Goal: Task Accomplishment & Management: Manage account settings

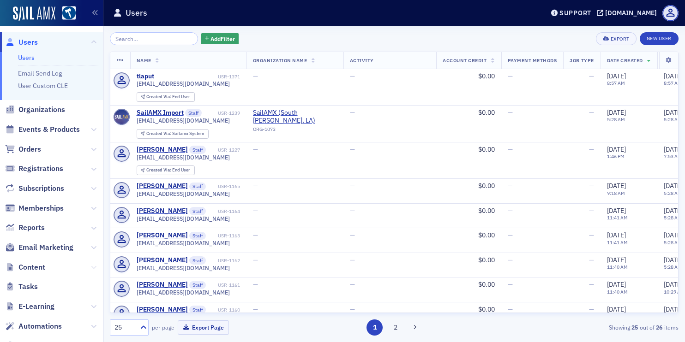
scroll to position [112, 0]
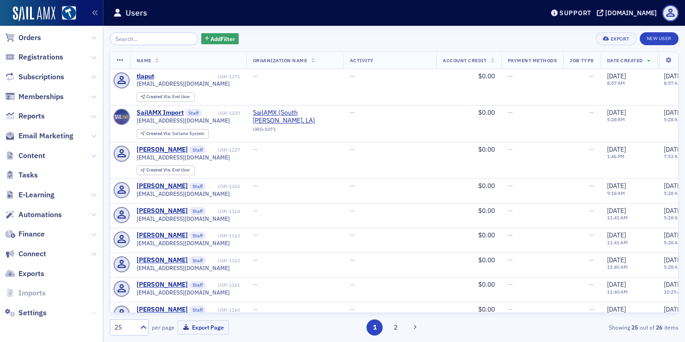
click at [93, 313] on icon at bounding box center [94, 313] width 6 height 6
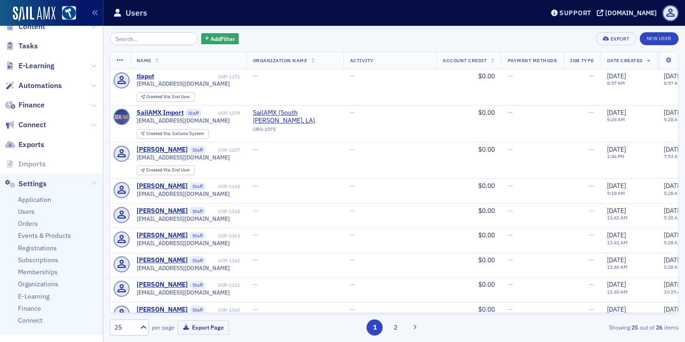
scroll to position [253, 0]
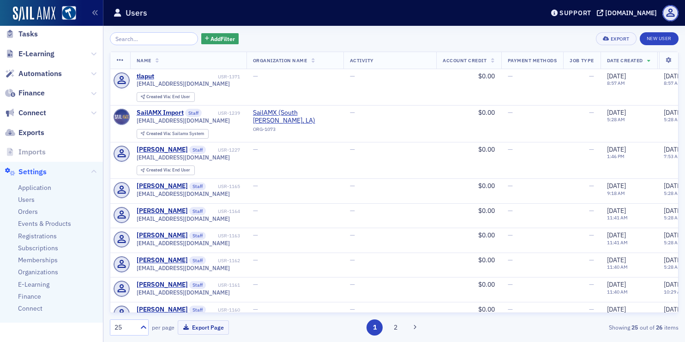
click at [26, 173] on span "Settings" at bounding box center [32, 172] width 28 height 10
select select "US"
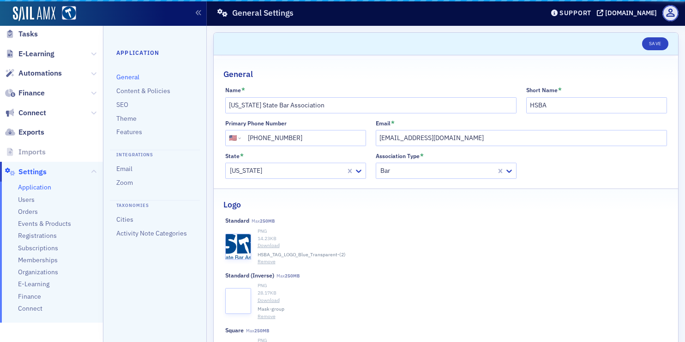
scroll to position [205, 0]
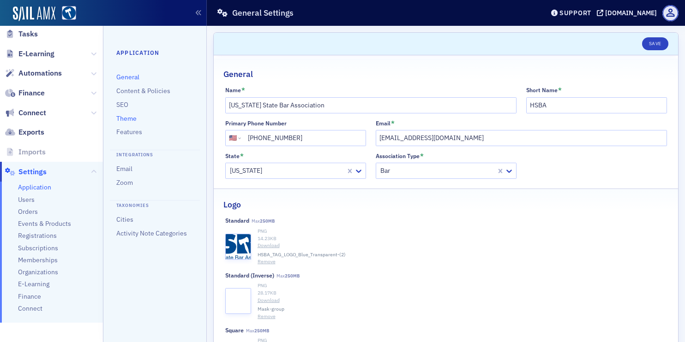
click at [131, 120] on link "Theme" at bounding box center [126, 118] width 20 height 8
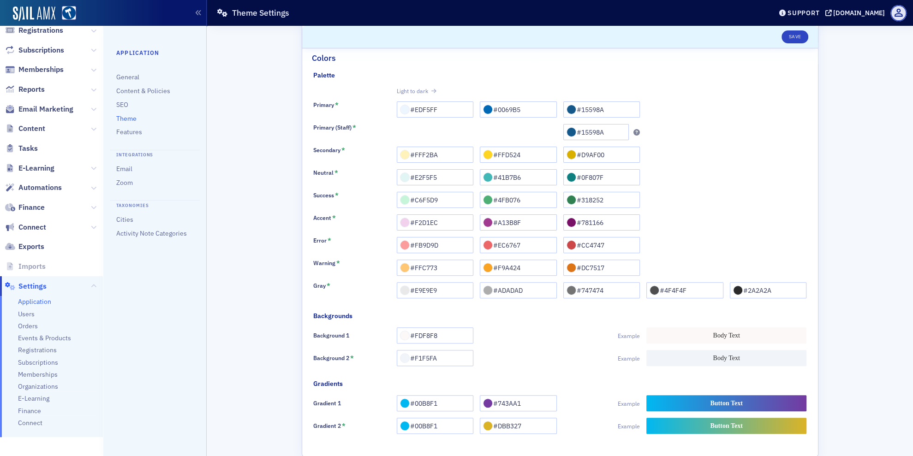
scroll to position [125, 0]
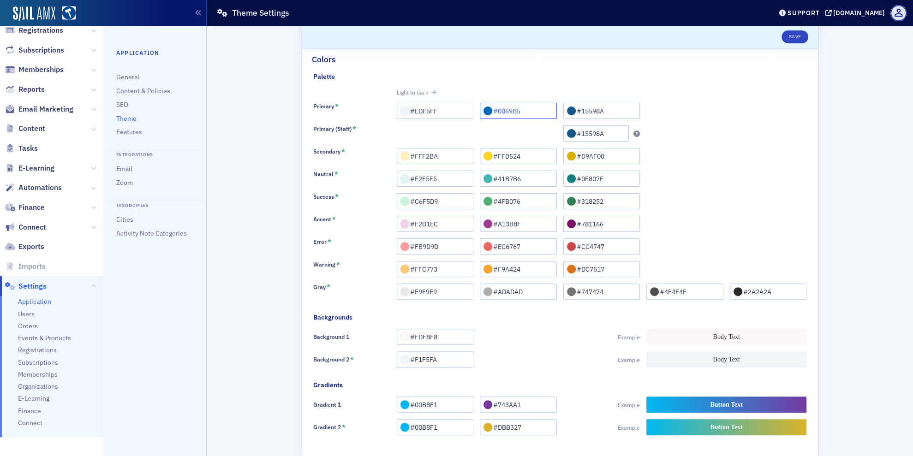
click at [503, 113] on input "#0069B5" at bounding box center [518, 111] width 77 height 16
paste input "#00498F"
click at [501, 110] on input "##00498F" at bounding box center [518, 111] width 77 height 16
type input "#00498F"
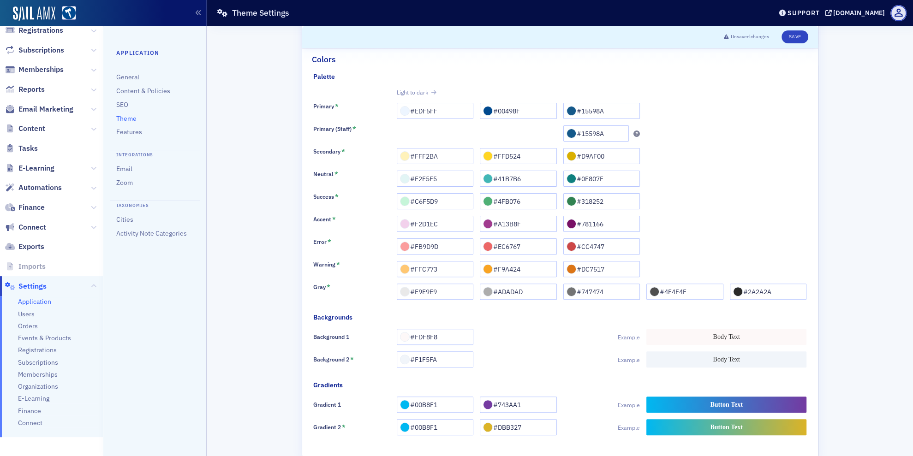
click at [574, 80] on fieldset "Palette Light to dark Primary * #EDF5FF #00498F #15598A Primary (Staff) * #1559…" at bounding box center [562, 189] width 498 height 234
click at [515, 112] on input "#00498F" at bounding box center [518, 111] width 77 height 16
click at [653, 137] on div "Light to dark Primary * #EDF5FF #00498F #15598A Primary (Staff) * #15598A Secon…" at bounding box center [559, 194] width 493 height 212
click at [594, 112] on input "#15598A" at bounding box center [601, 111] width 77 height 16
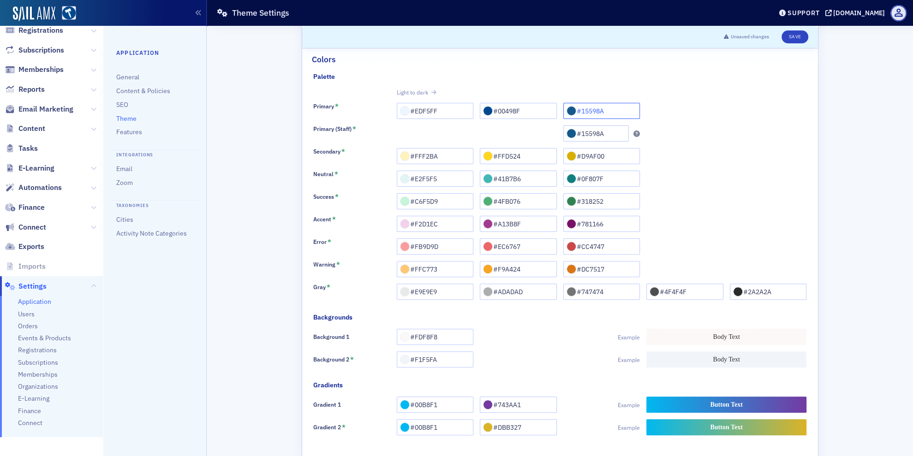
click at [594, 112] on input "#15598A" at bounding box center [601, 111] width 77 height 16
paste input "00498F"
type input "#00498F"
click at [591, 133] on input "#15598A" at bounding box center [596, 133] width 66 height 16
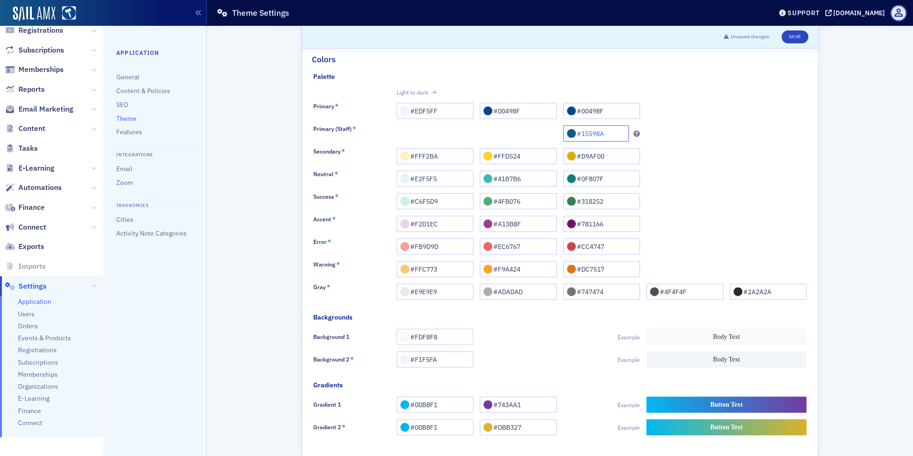
paste input "00498F"
type input "#00498F"
click at [423, 107] on input "#EDF5FF" at bounding box center [435, 111] width 77 height 16
paste input "B3C8DD"
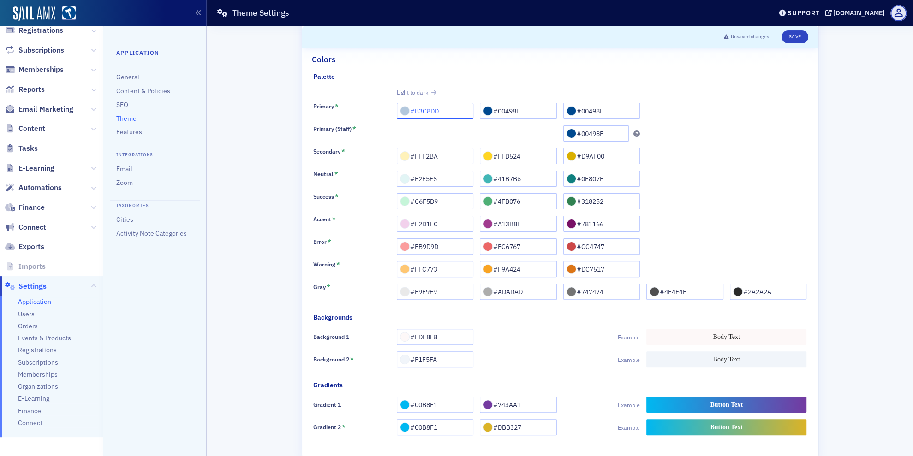
type input "#B3C8DD"
click at [505, 112] on input "#00498F" at bounding box center [518, 111] width 77 height 16
paste input "326DA5"
type input "#326DA5"
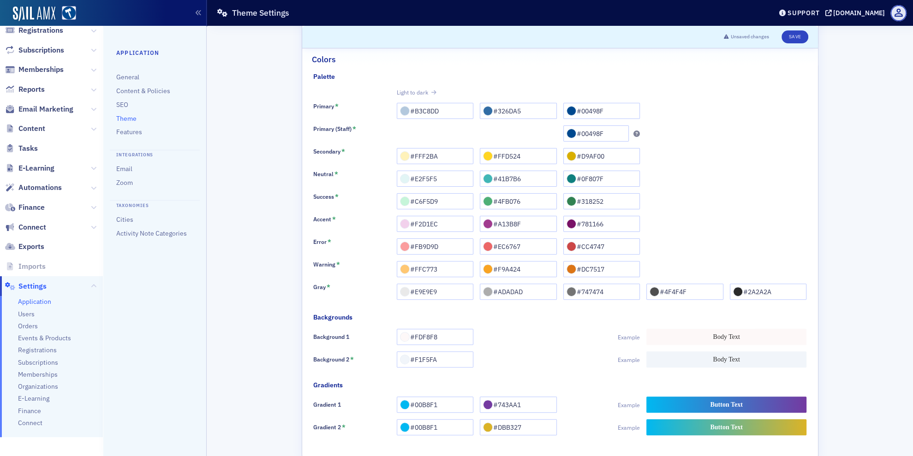
click at [683, 148] on div "Light to dark Primary * #B3C8DD #326DA5 #00498F Primary (Staff) * #00498F Secon…" at bounding box center [559, 194] width 493 height 212
click at [425, 155] on input "#FFF2BA" at bounding box center [435, 156] width 77 height 16
paste input "D5"
type input "#FFD5BA"
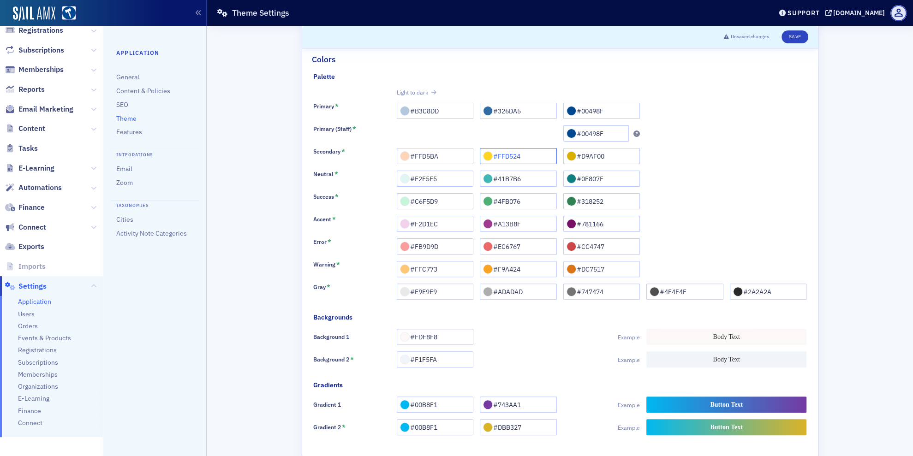
click at [505, 158] on input "#FFD524" at bounding box center [518, 156] width 77 height 16
paste input "8F4600"
type input "#8F4600"
click at [593, 160] on input "#D9AF00" at bounding box center [601, 156] width 77 height 16
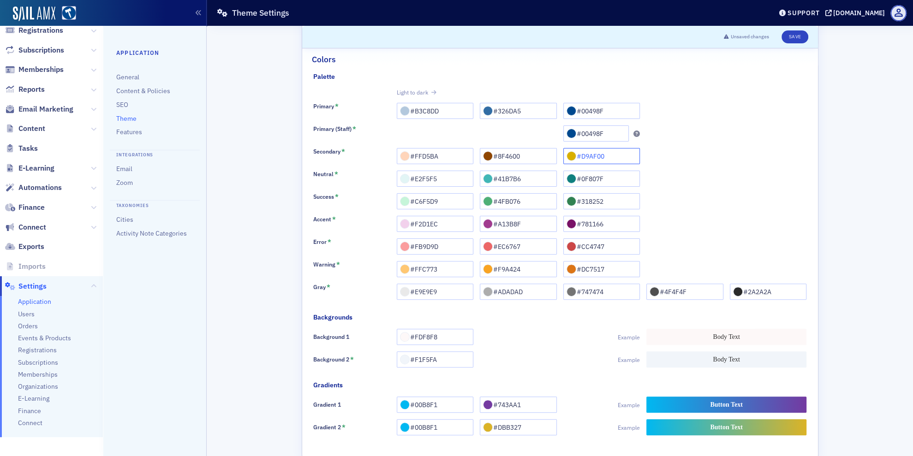
click at [593, 160] on input "#D9AF00" at bounding box center [601, 156] width 77 height 16
paste input "5C2D"
type input "#5C2D00"
click at [431, 220] on input "#F2D1EC" at bounding box center [435, 224] width 77 height 16
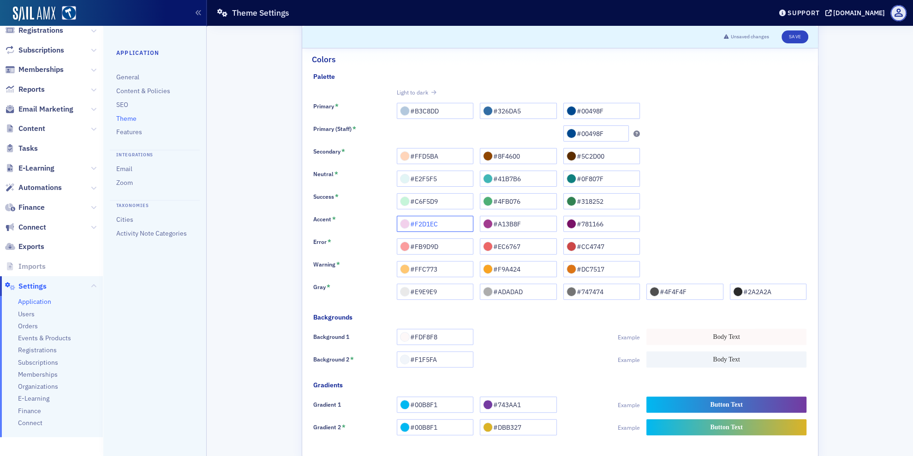
paste input "FF2BA"
type input "#FFF2BA"
click at [505, 228] on input "#A13B8F" at bounding box center [518, 224] width 77 height 16
paste input "FFD524"
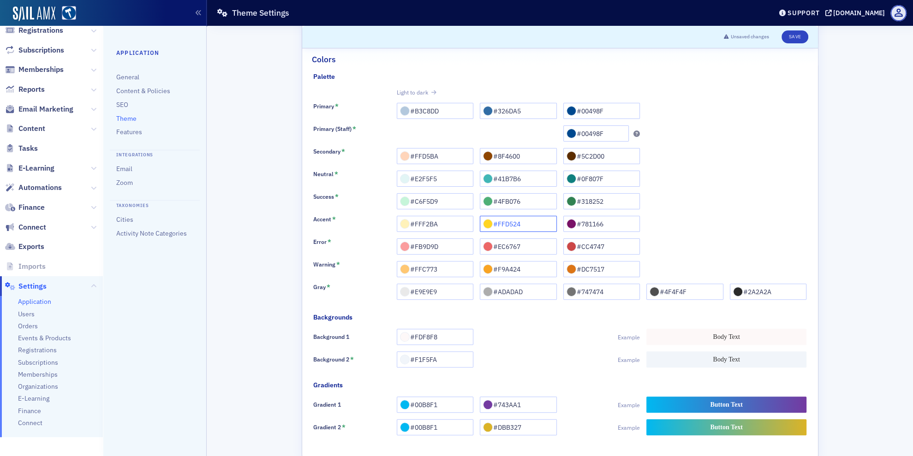
type input "#FFD524"
click at [597, 224] on input "#781166" at bounding box center [601, 224] width 77 height 16
paste input "D9AF00"
type input "#D9AF00"
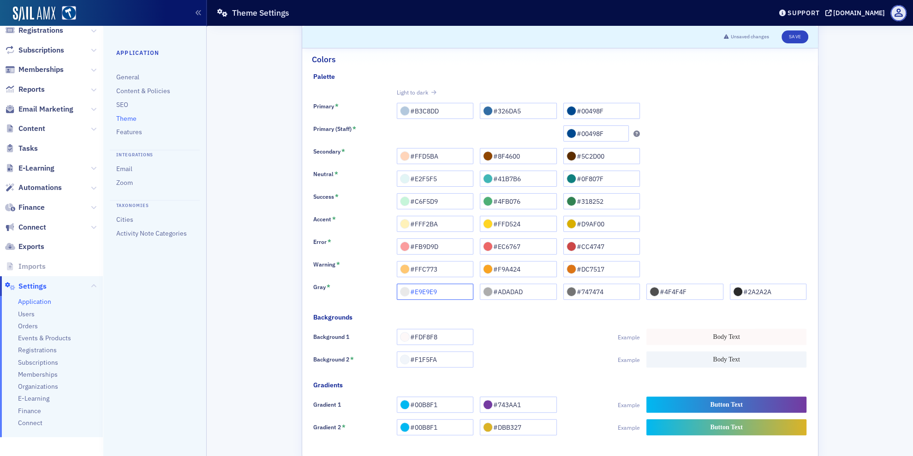
click at [429, 290] on input "#E9E9E9" at bounding box center [435, 292] width 77 height 16
click at [424, 176] on input "#E2F5F5" at bounding box center [435, 179] width 77 height 16
paste input "F8F8F8"
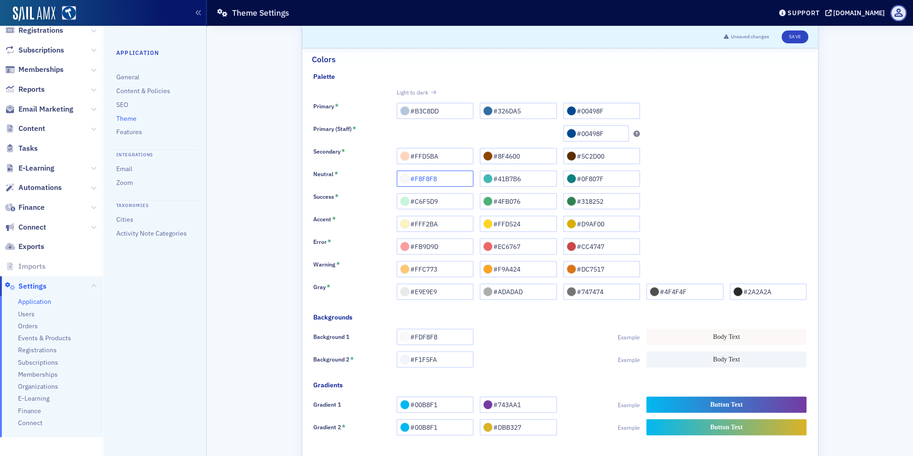
type input "#F8F8F8"
click at [507, 181] on input "#41B7B6" at bounding box center [518, 179] width 77 height 16
paste input "ADADAD"
type input "#ADADAD"
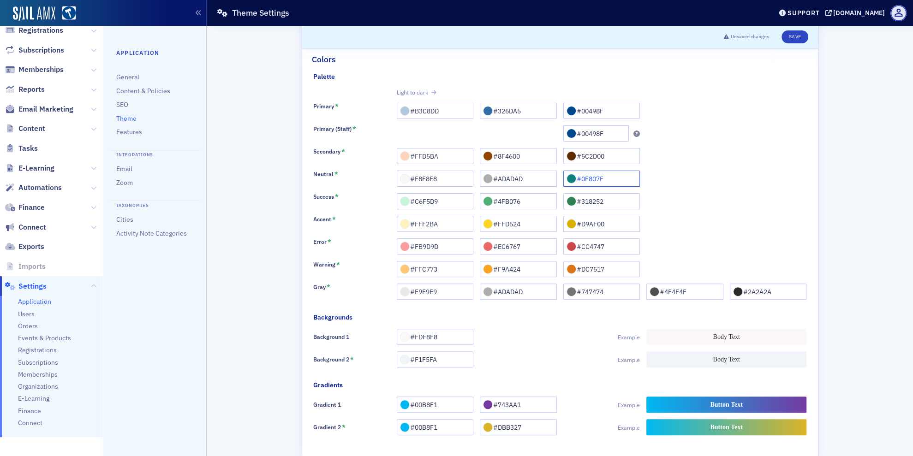
click at [589, 177] on input "#0F807F" at bounding box center [601, 179] width 77 height 16
paste input "4F4F4"
type input "#4F4F4F"
click at [421, 204] on input "#C6F5D9" at bounding box center [435, 201] width 77 height 16
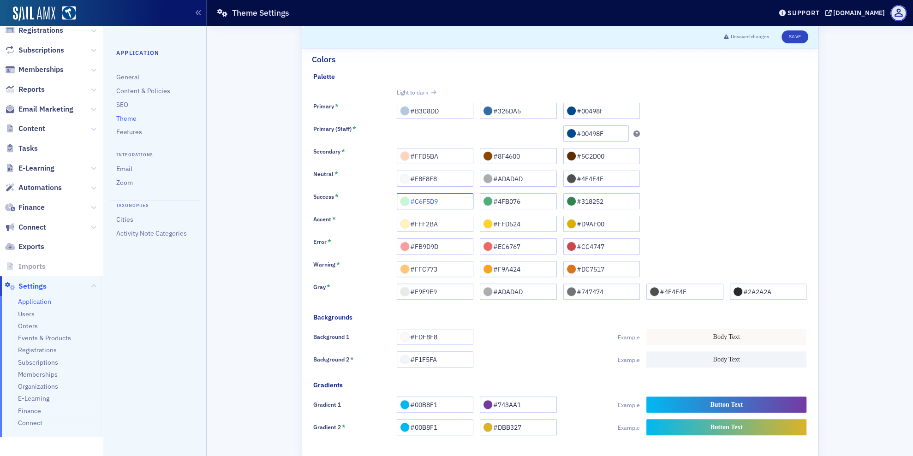
click at [421, 204] on input "#C6F5D9" at bounding box center [435, 201] width 77 height 16
paste input "B0E6B0"
type input "#B0E6B0"
click at [507, 199] on input "#4FB076" at bounding box center [518, 201] width 77 height 16
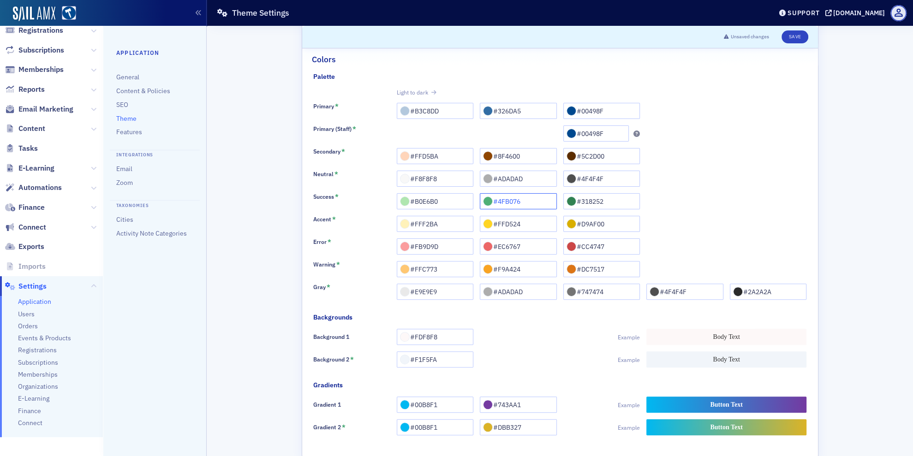
paste input "CAF50"
type input "#4CAF50"
click at [591, 201] on input "#318252" at bounding box center [601, 201] width 77 height 16
paste input "2E7D32"
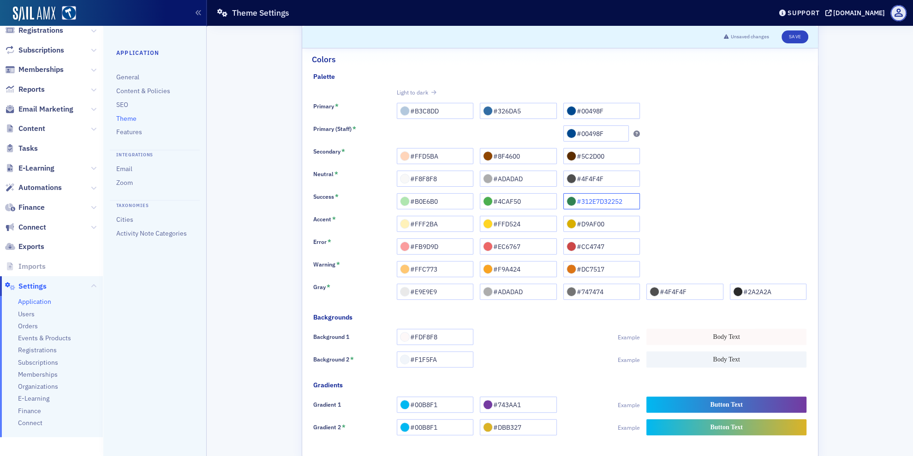
click at [591, 201] on input "#312E7D32252" at bounding box center [601, 201] width 77 height 16
paste input "2E7D3"
type input "#2E7D32"
click at [430, 247] on input "#FB9D9D" at bounding box center [435, 247] width 77 height 16
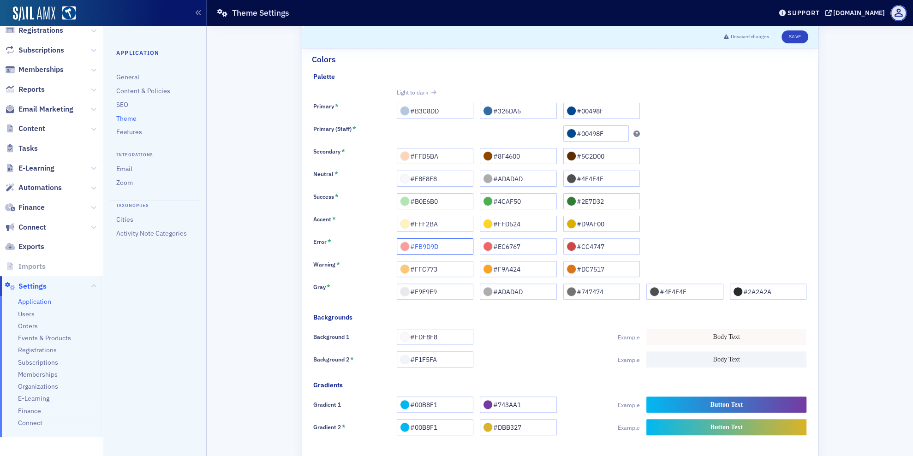
click at [430, 247] on input "#FB9D9D" at bounding box center [435, 247] width 77 height 16
paste input "FCDD2"
type input "#FFCDD2"
click at [508, 245] on input "#EC6767" at bounding box center [518, 247] width 77 height 16
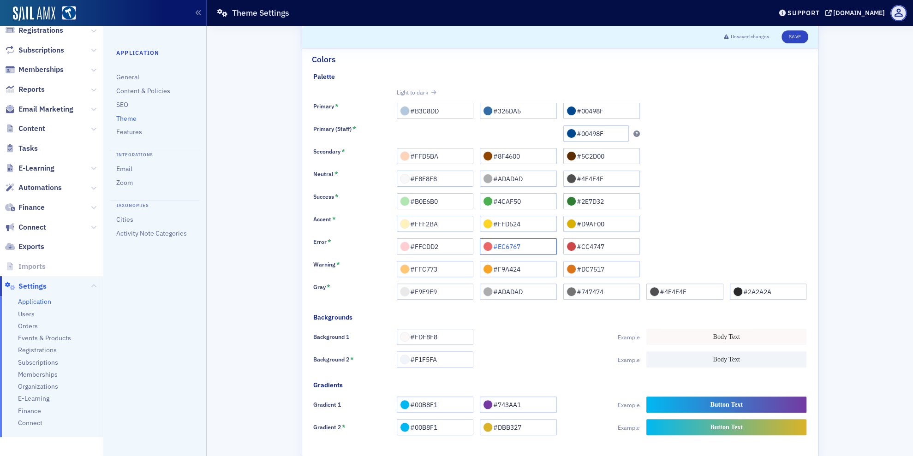
paste input "D32F2F"
type input "#D32F2F"
click at [595, 246] on input "#CC4747" at bounding box center [601, 247] width 77 height 16
paste input "B71C1C"
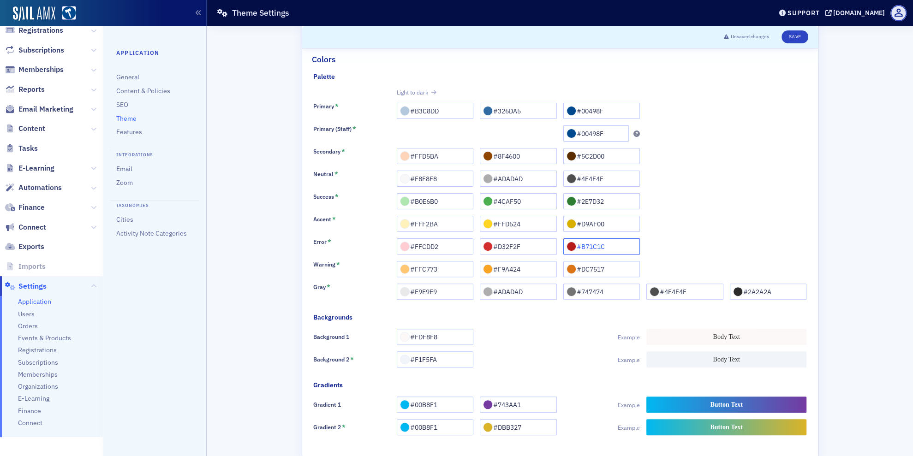
type input "#B71C1C"
click at [426, 263] on input "#FFC773" at bounding box center [435, 269] width 77 height 16
click at [425, 268] on input "#FFC773" at bounding box center [435, 269] width 77 height 16
paste input "E0B2"
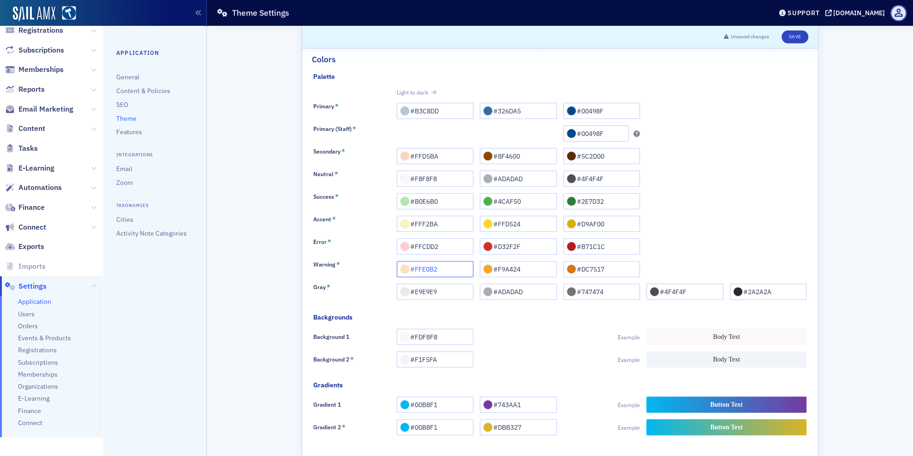
type input "#FFE0B2"
click at [505, 271] on input "#F9A424" at bounding box center [518, 269] width 77 height 16
paste input "F9800"
type input "#FF9800"
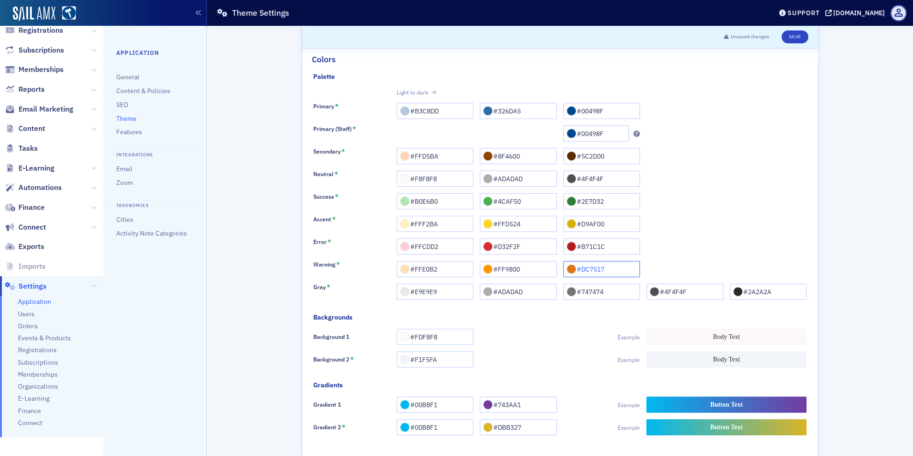
click at [587, 268] on input "#DC7517" at bounding box center [601, 269] width 77 height 16
paste input "F57C00"
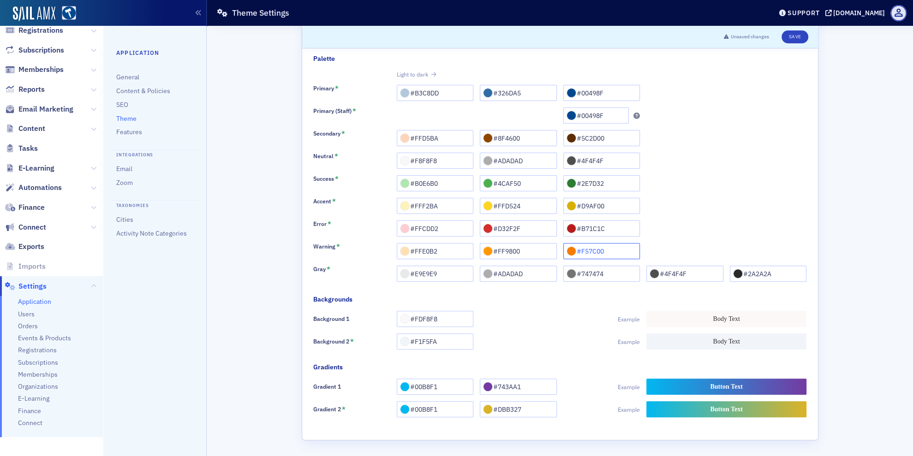
type input "#F57C00"
click at [424, 319] on input "#FDF8F8" at bounding box center [435, 319] width 77 height 16
paste input "8"
type input "#F8F8F8"
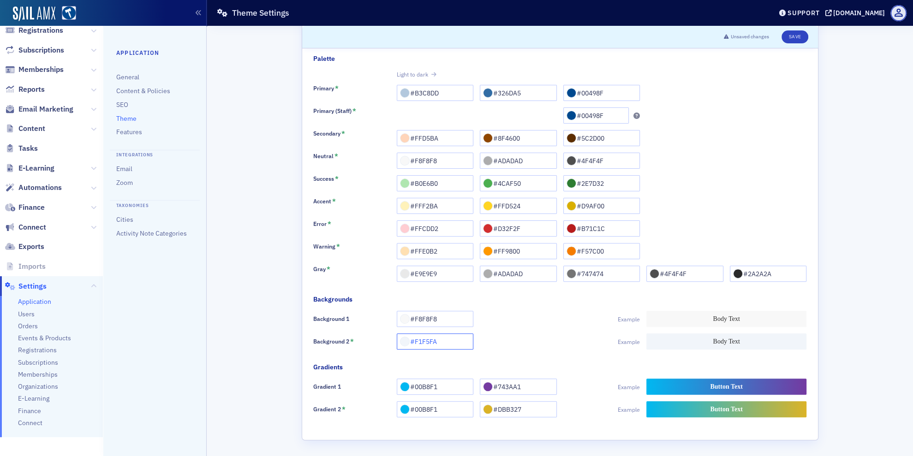
click at [429, 340] on input "#F1F5FA" at bounding box center [435, 342] width 77 height 16
paste input "EDF5FF"
type input "#EDF5FF"
click at [425, 342] on input "#00B8F1" at bounding box center [435, 387] width 77 height 16
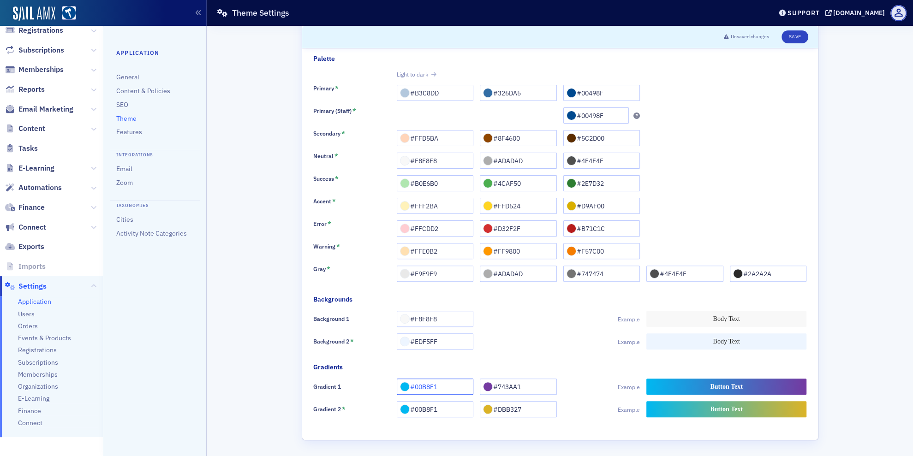
click at [425, 342] on input "#00B8F1" at bounding box center [435, 387] width 77 height 16
paste input "498F"
type input "#00498F"
click at [508, 342] on input "#743AA1" at bounding box center [518, 387] width 77 height 16
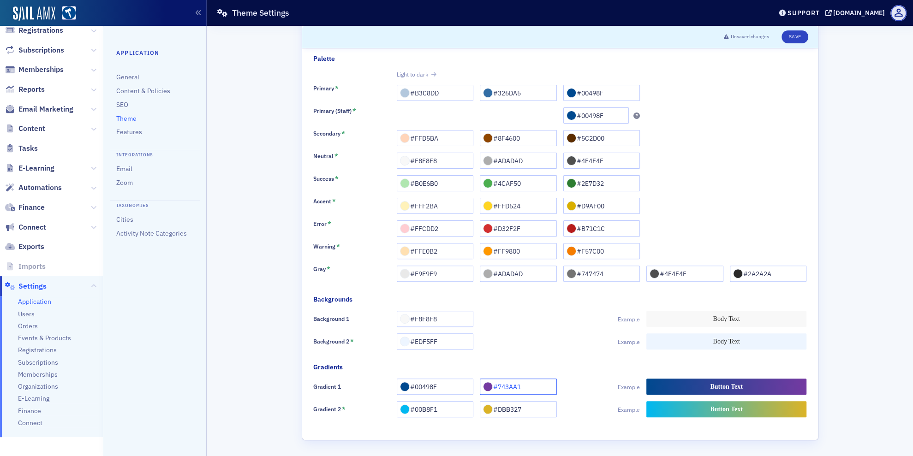
paste input "003568"
type input "#003568"
click at [426, 342] on input "#00B8F1" at bounding box center [435, 409] width 77 height 16
paste input "498F"
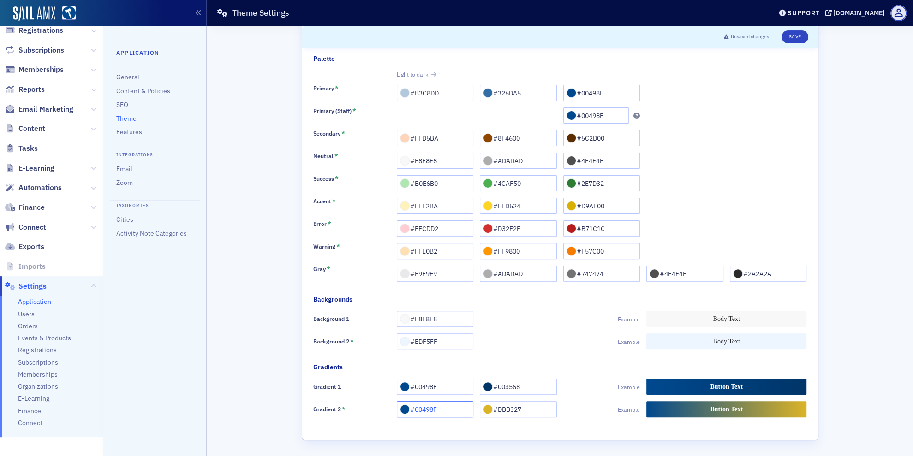
type input "#00498F"
click at [508, 342] on input "#DBB327" at bounding box center [518, 409] width 77 height 16
paste input "FFD524"
type input "#FFD524"
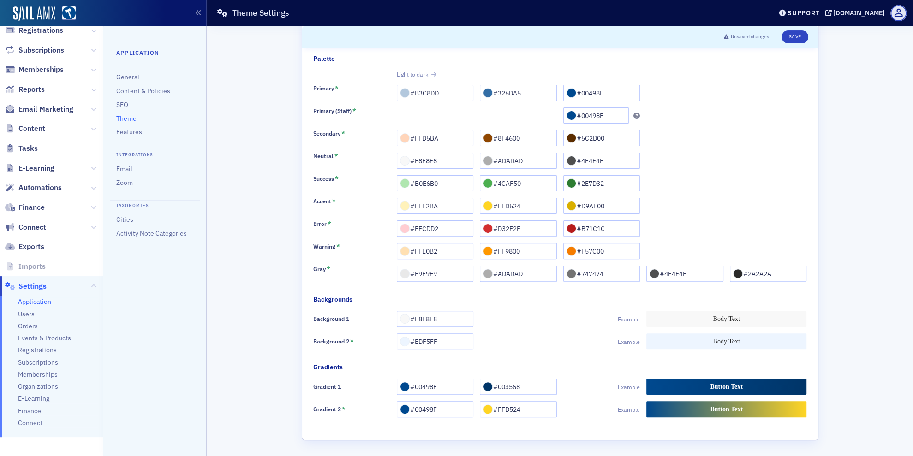
click at [558, 342] on div "Background 1 #F8F8F8 Example Body Text Background 2 * #EDF5FF Example Body Text" at bounding box center [559, 330] width 493 height 39
click at [427, 342] on input "#00498F" at bounding box center [435, 409] width 77 height 16
paste input "4CAF50"
type input "#4CAF50"
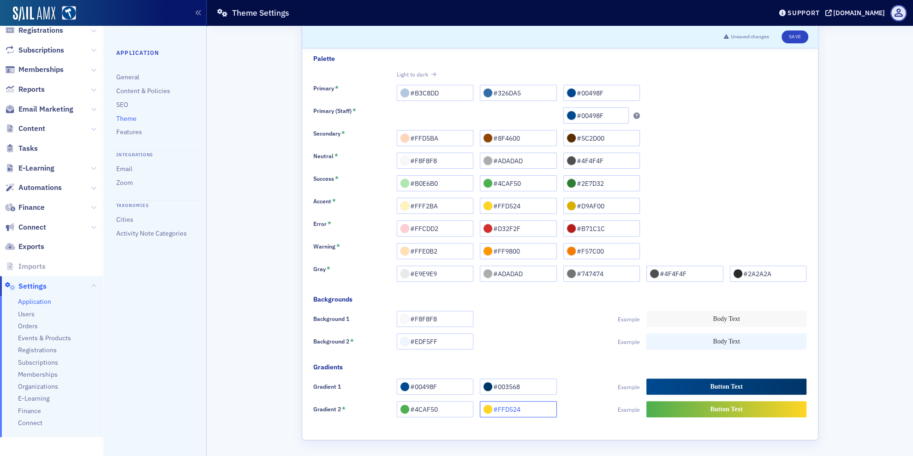
click at [509, 342] on input "#FFD524" at bounding box center [518, 409] width 77 height 16
paste input "2E7D32"
click at [512, 342] on input "2E7D32FFD524" at bounding box center [518, 409] width 77 height 16
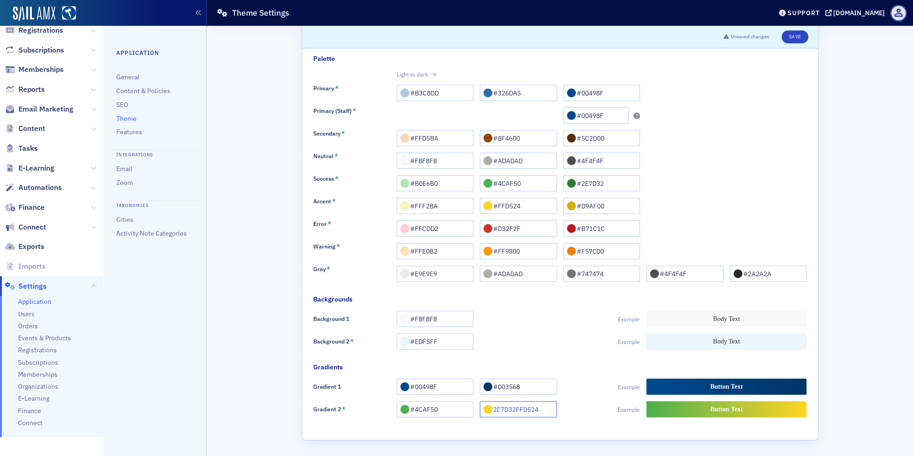
click at [512, 342] on input "2E7D32FFD524" at bounding box center [518, 409] width 77 height 16
paste input "2E7D32"
type input "#2E7D32"
click at [510, 342] on input "#003568" at bounding box center [518, 387] width 77 height 16
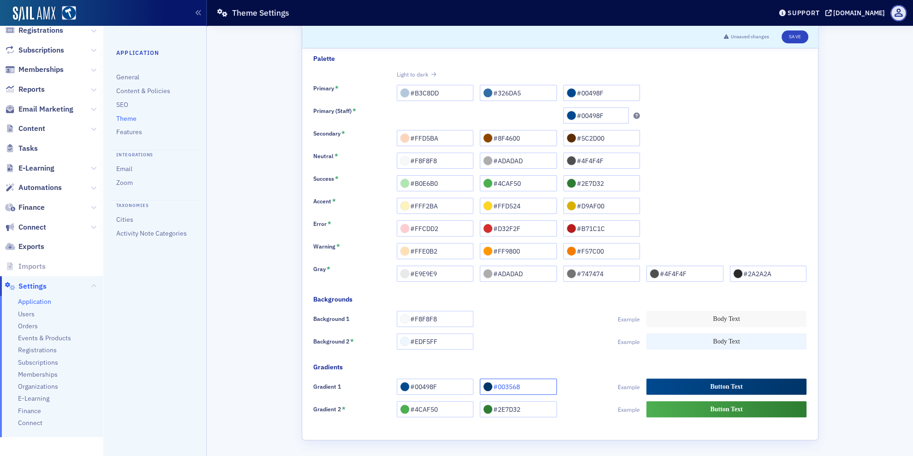
paste input "8F4600"
type input "#003568"
click at [684, 33] on button "Save" at bounding box center [795, 36] width 26 height 13
click at [684, 12] on div "[DOMAIN_NAME]" at bounding box center [859, 13] width 52 height 8
